Goal: Complete application form

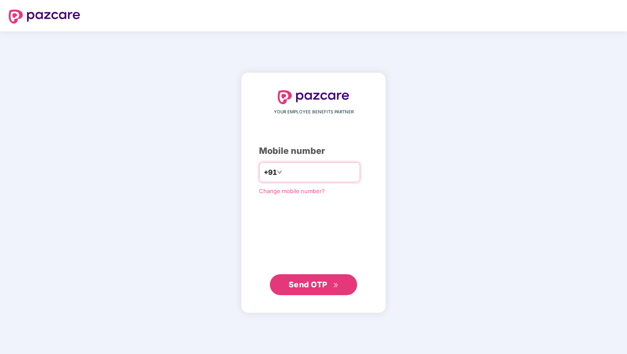
click at [356, 176] on input "number" at bounding box center [320, 172] width 72 height 14
type input "**********"
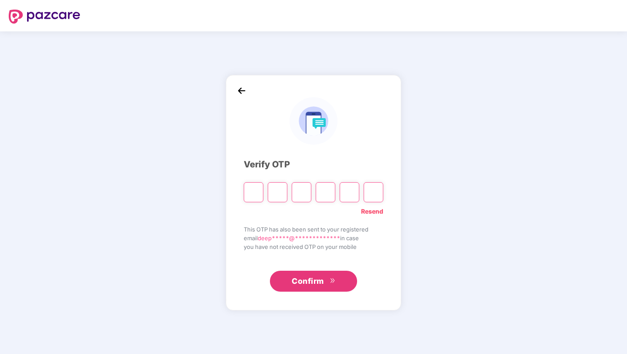
type input "*"
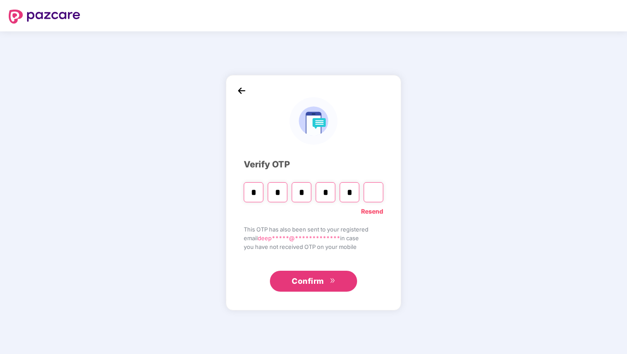
type input "*"
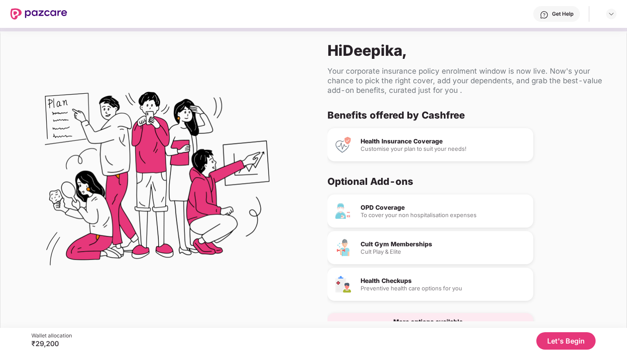
scroll to position [23, 0]
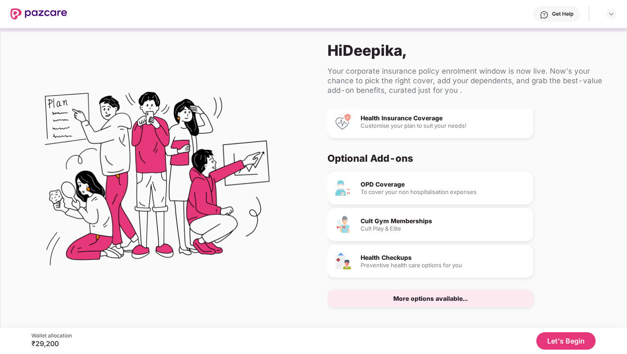
click at [571, 342] on button "Let's Begin" at bounding box center [566, 340] width 59 height 17
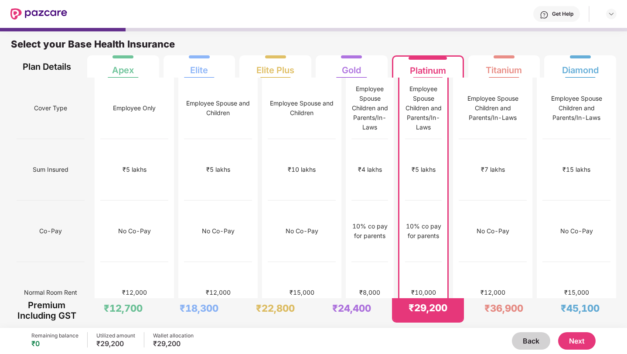
click at [575, 342] on button "Next" at bounding box center [577, 340] width 38 height 17
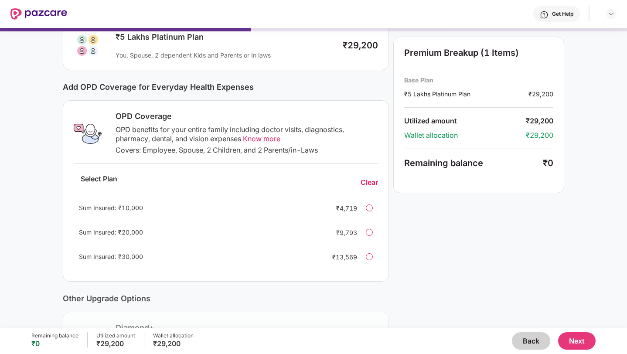
scroll to position [69, 0]
click at [262, 137] on span "Know more" at bounding box center [262, 137] width 38 height 9
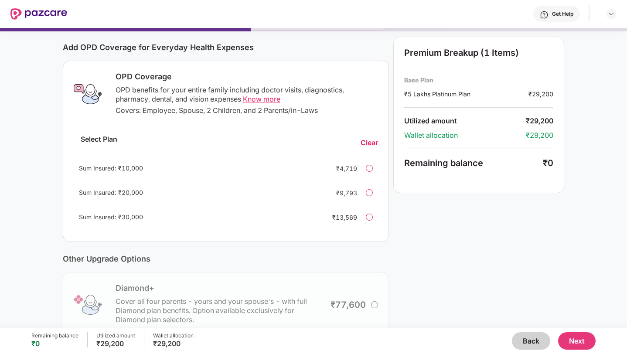
scroll to position [115, 0]
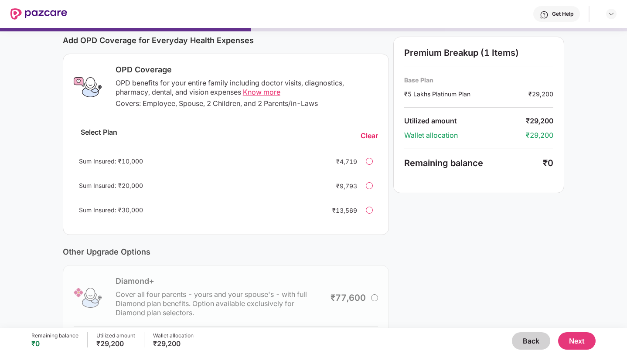
click at [573, 339] on button "Next" at bounding box center [577, 340] width 38 height 17
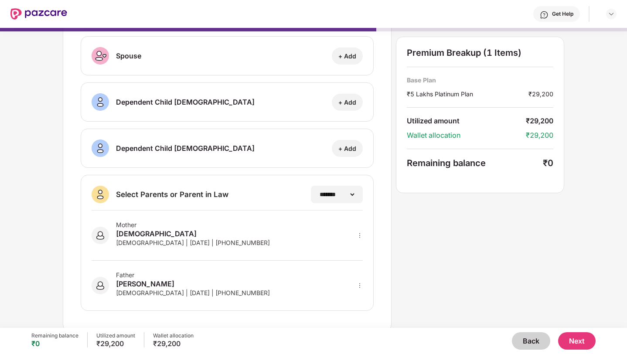
scroll to position [99, 0]
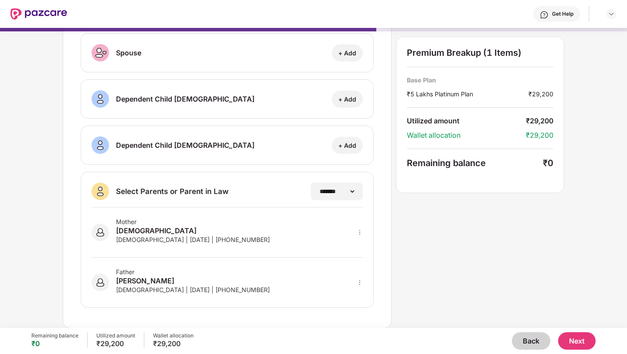
click at [571, 346] on button "Next" at bounding box center [577, 340] width 38 height 17
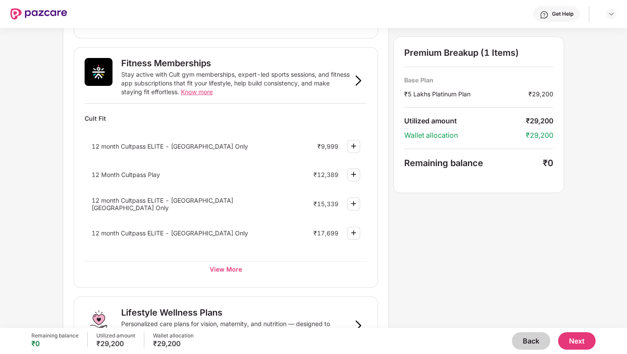
scroll to position [314, 0]
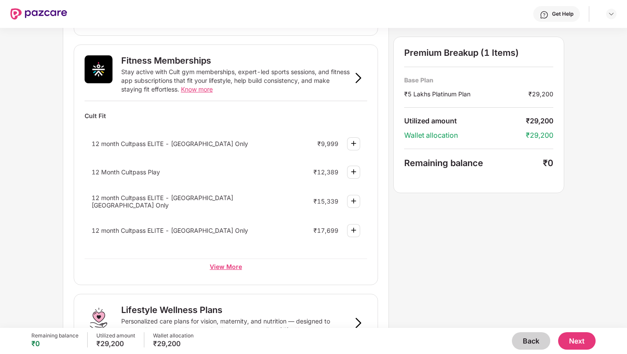
click at [228, 264] on div "View More" at bounding box center [226, 267] width 283 height 16
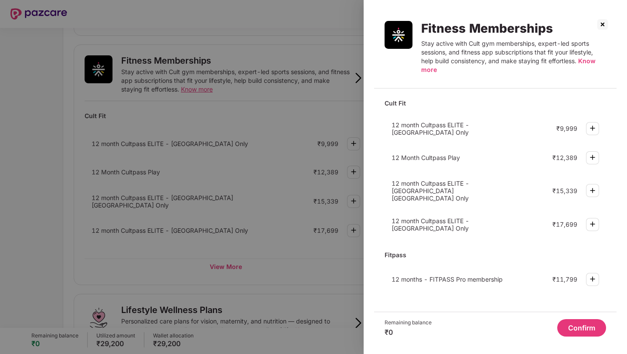
click at [590, 61] on span "Know more" at bounding box center [508, 65] width 174 height 16
click at [590, 63] on span "Know more" at bounding box center [508, 65] width 174 height 16
click at [593, 128] on img at bounding box center [593, 128] width 10 height 10
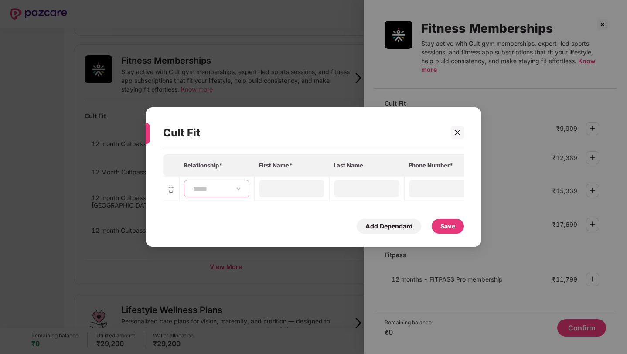
click at [223, 192] on select "**********" at bounding box center [217, 188] width 51 height 7
select select "****"
type input "*******"
type input "**********"
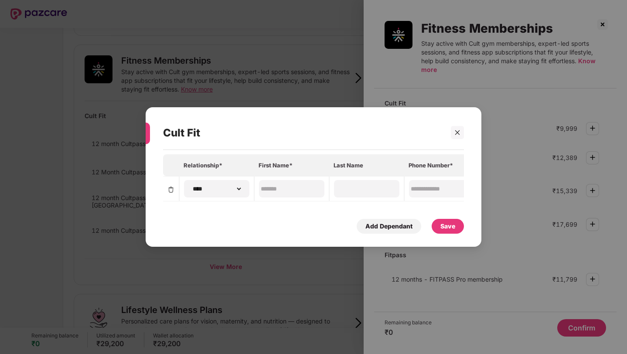
click at [448, 226] on div "Save" at bounding box center [448, 227] width 15 height 10
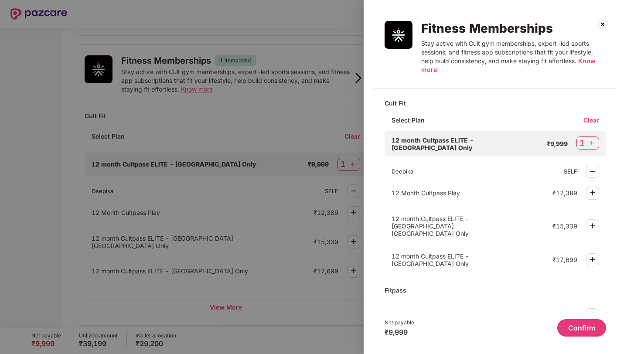
click at [582, 333] on button "Confirm" at bounding box center [582, 327] width 49 height 17
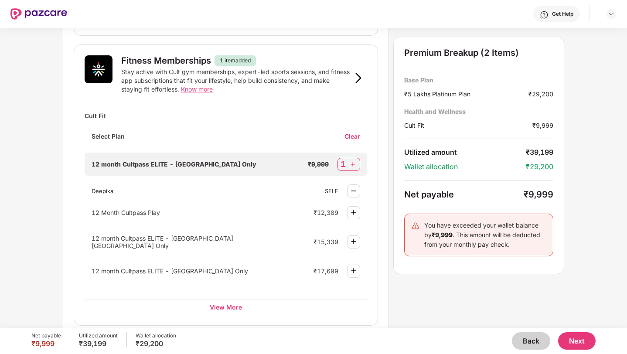
click at [583, 339] on button "Next" at bounding box center [577, 340] width 38 height 17
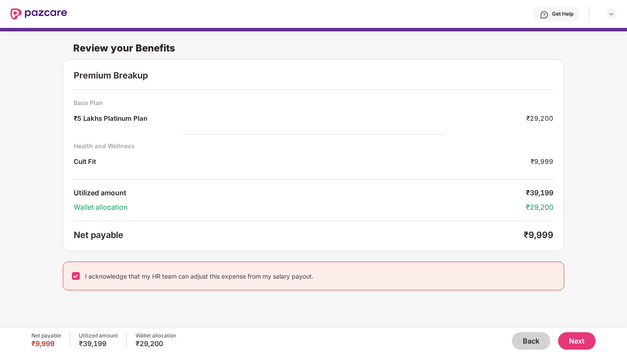
click at [582, 342] on button "Next" at bounding box center [577, 340] width 38 height 17
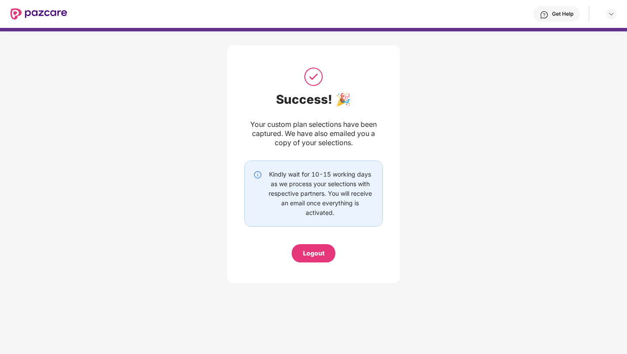
click at [316, 254] on div "Logout" at bounding box center [313, 254] width 21 height 10
